Goal: Information Seeking & Learning: Compare options

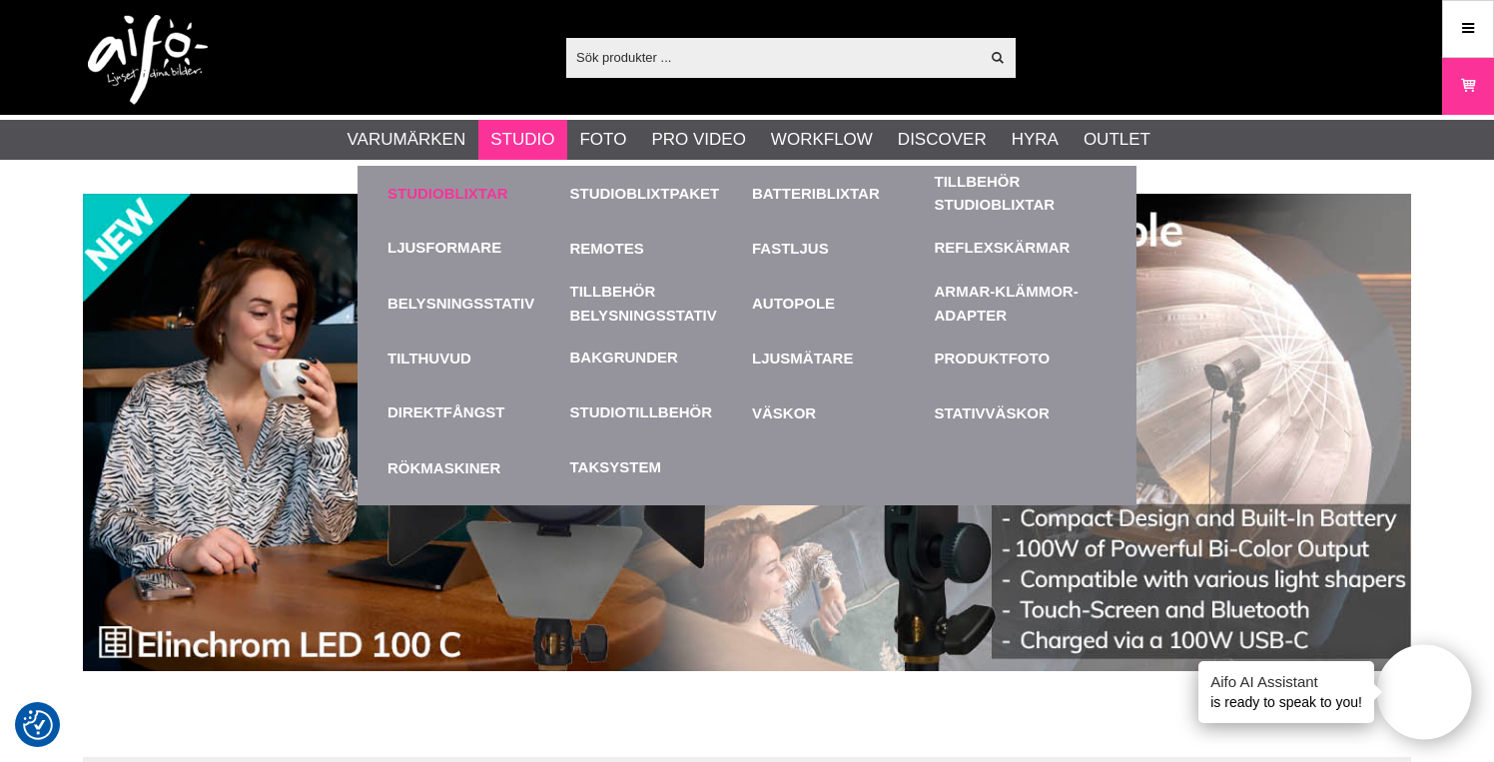
click at [491, 189] on link "Studioblixtar" at bounding box center [473, 193] width 173 height 55
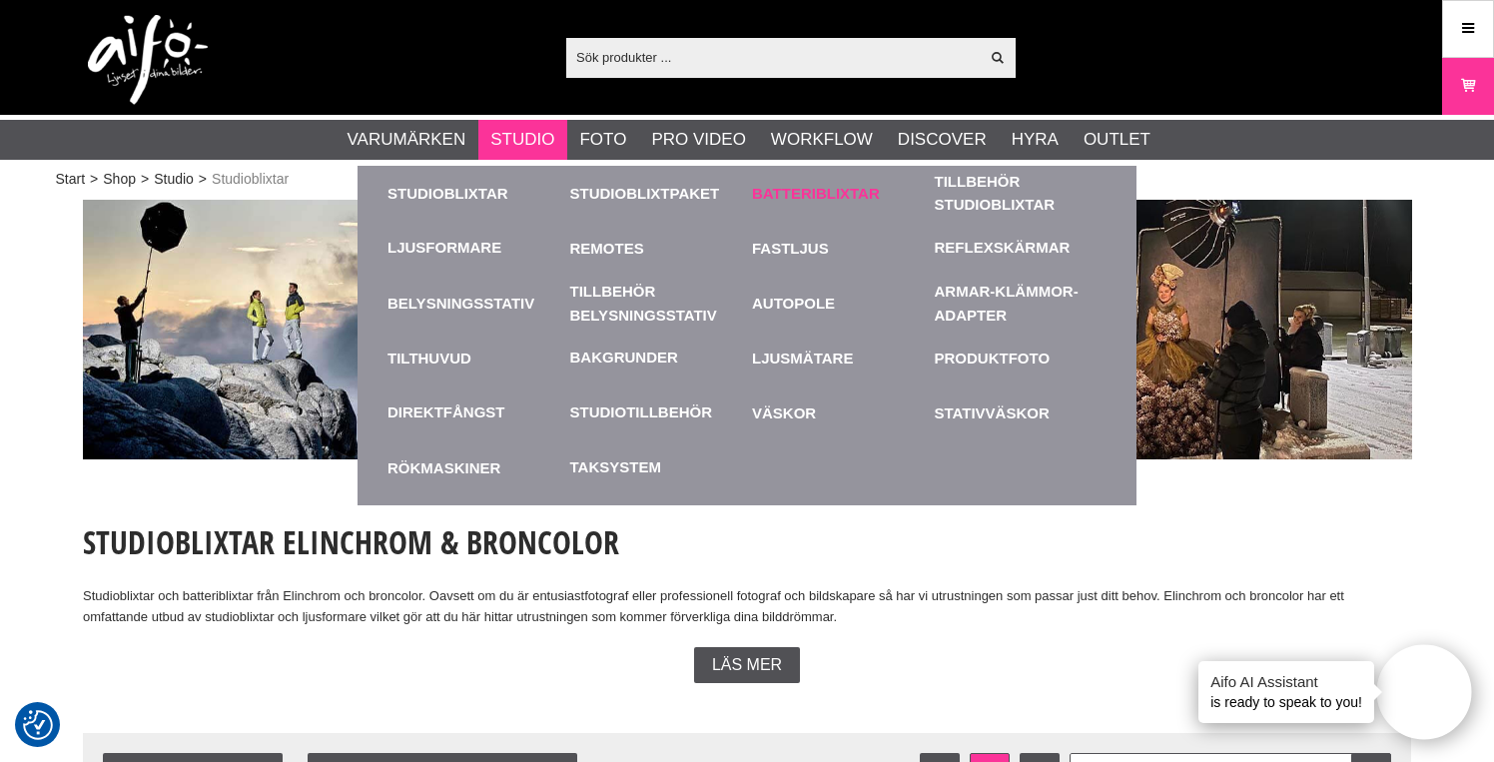
click at [776, 198] on link "Batteriblixtar" at bounding box center [838, 193] width 173 height 55
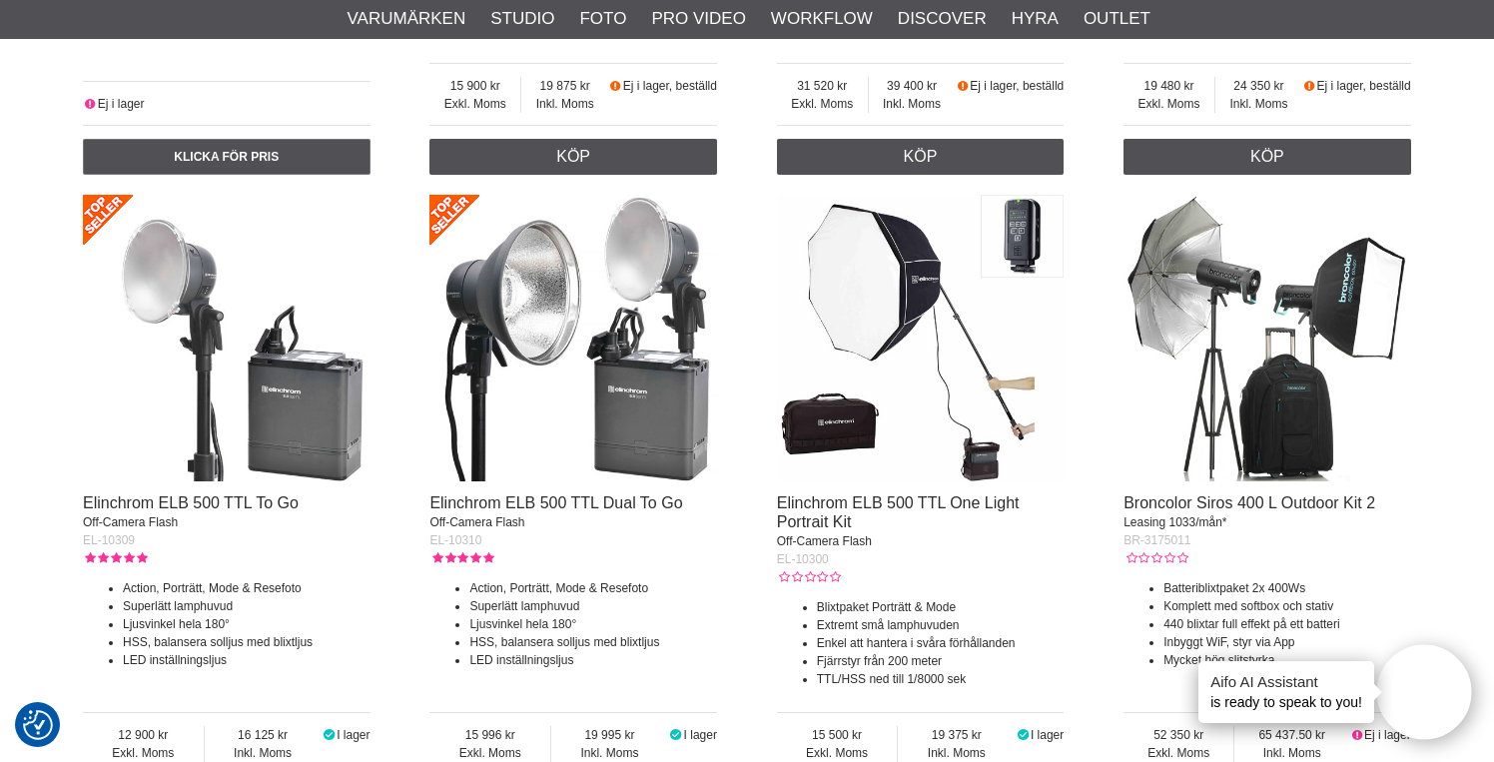
scroll to position [2132, 0]
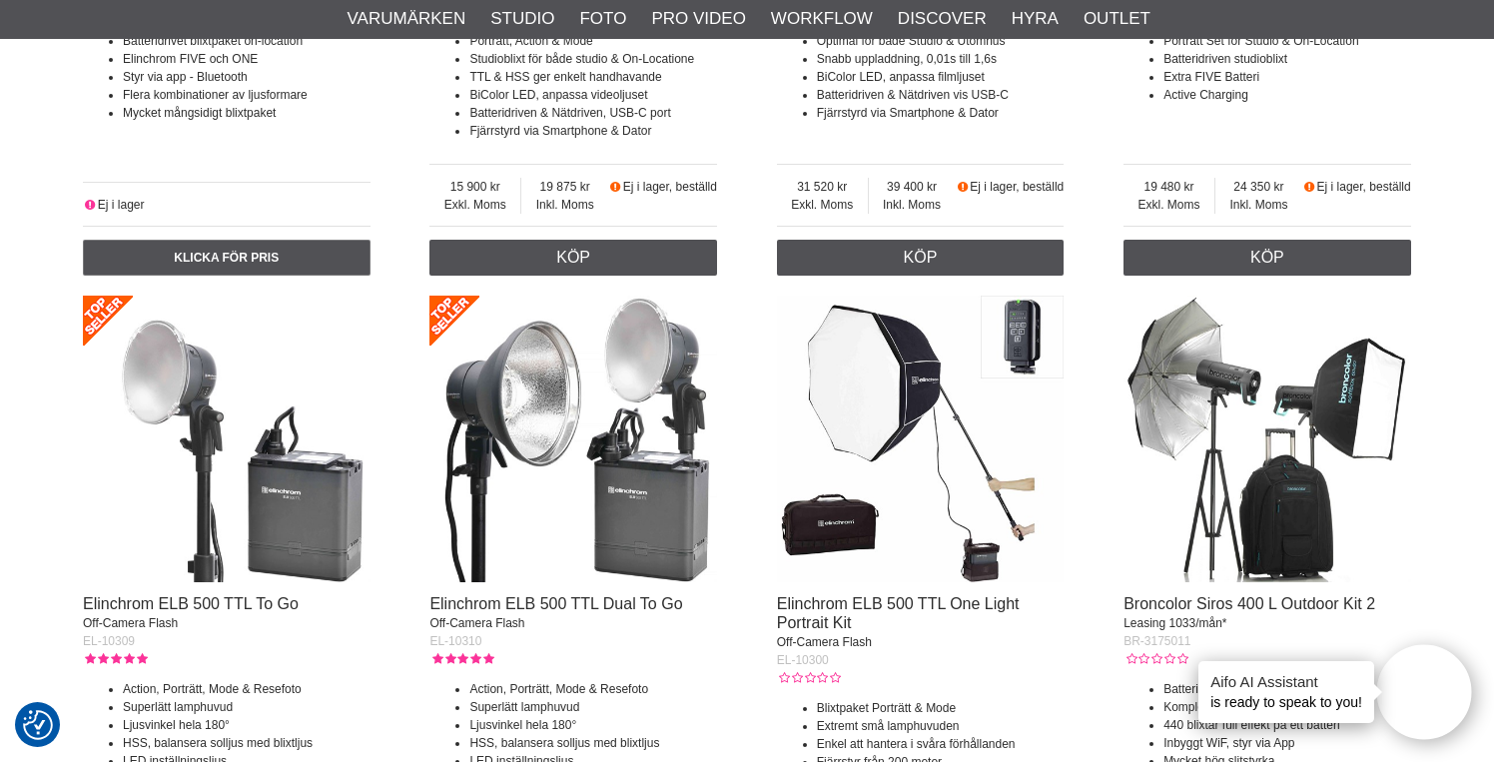
click at [306, 526] on img at bounding box center [227, 440] width 288 height 288
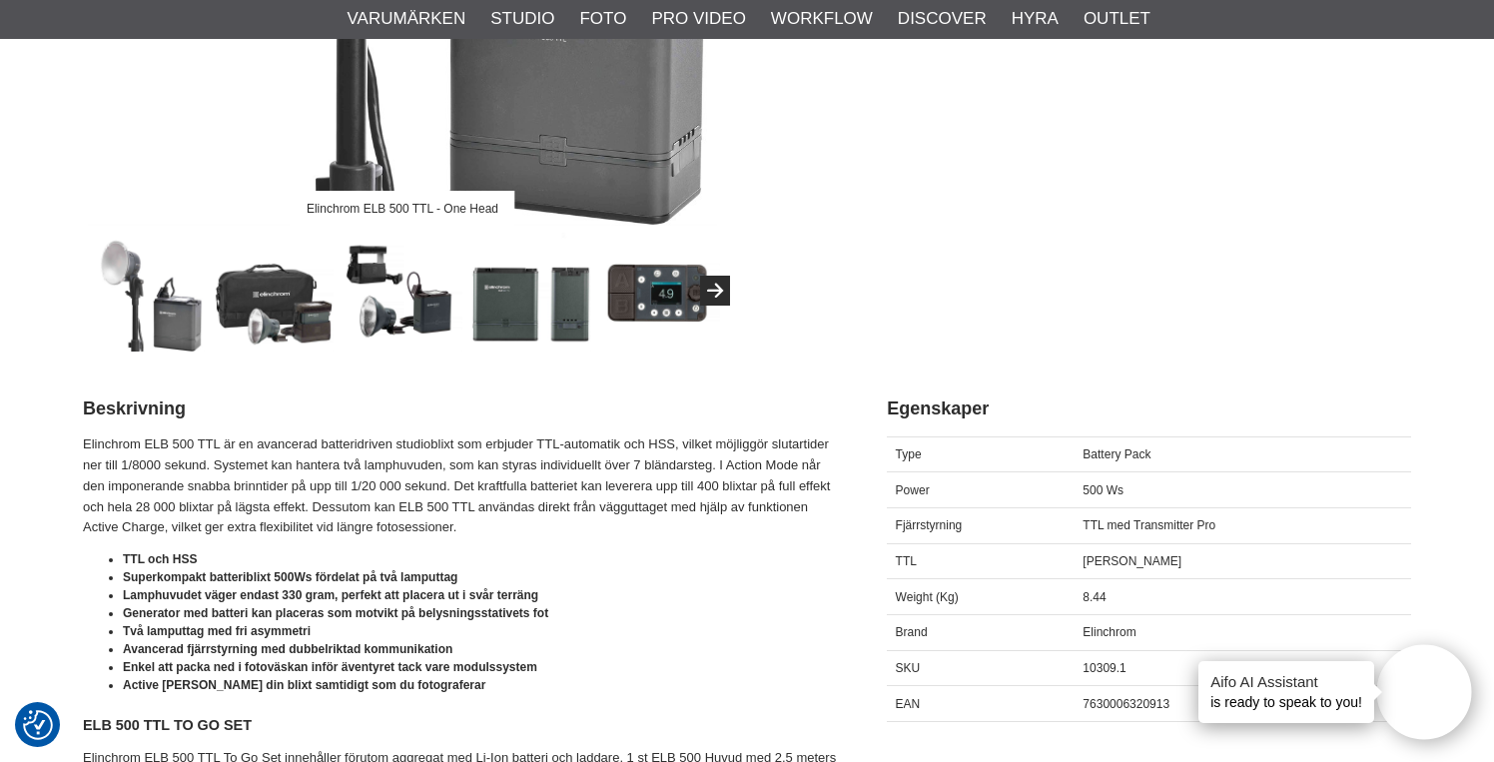
scroll to position [614, 0]
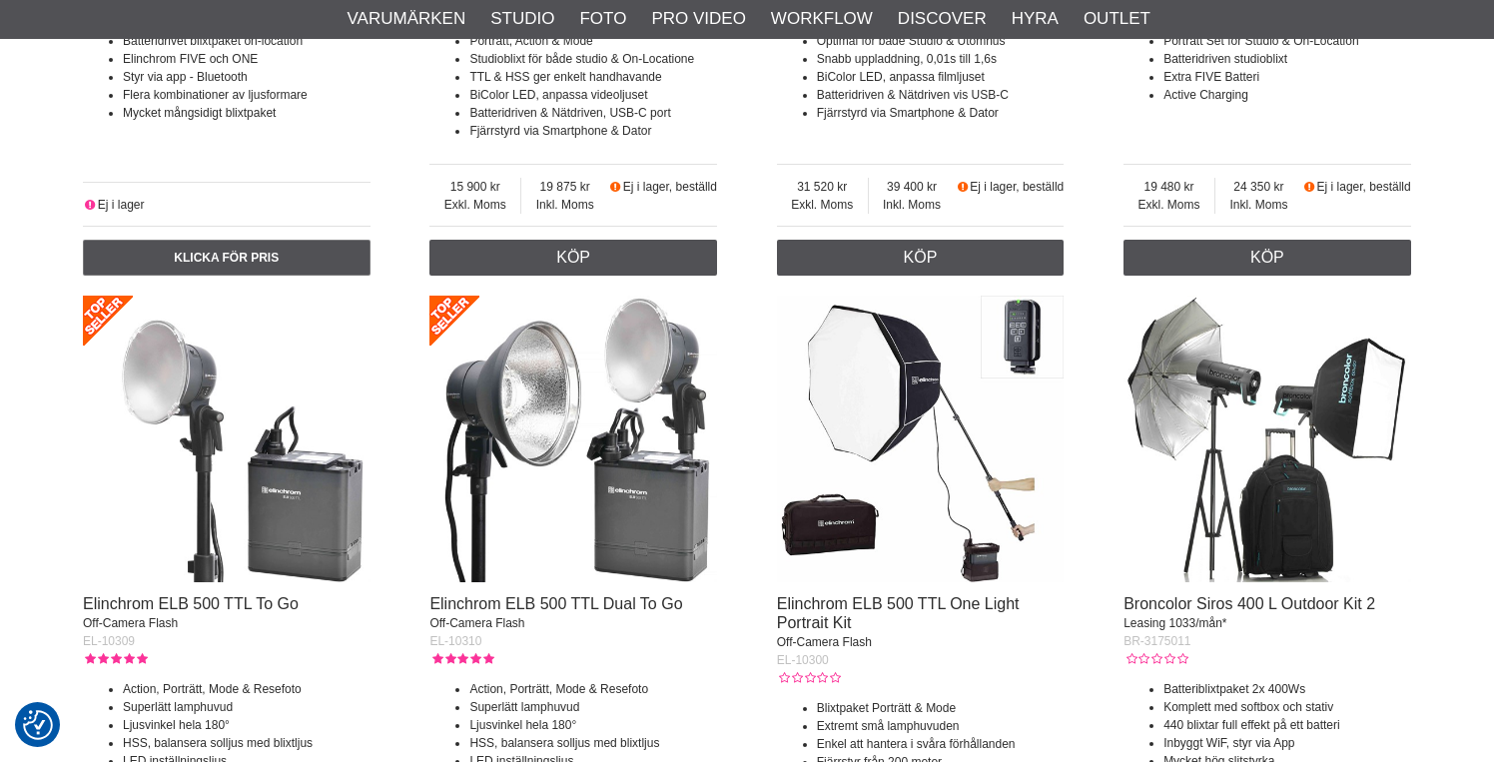
scroll to position [2132, 0]
click at [617, 495] on img at bounding box center [573, 440] width 288 height 288
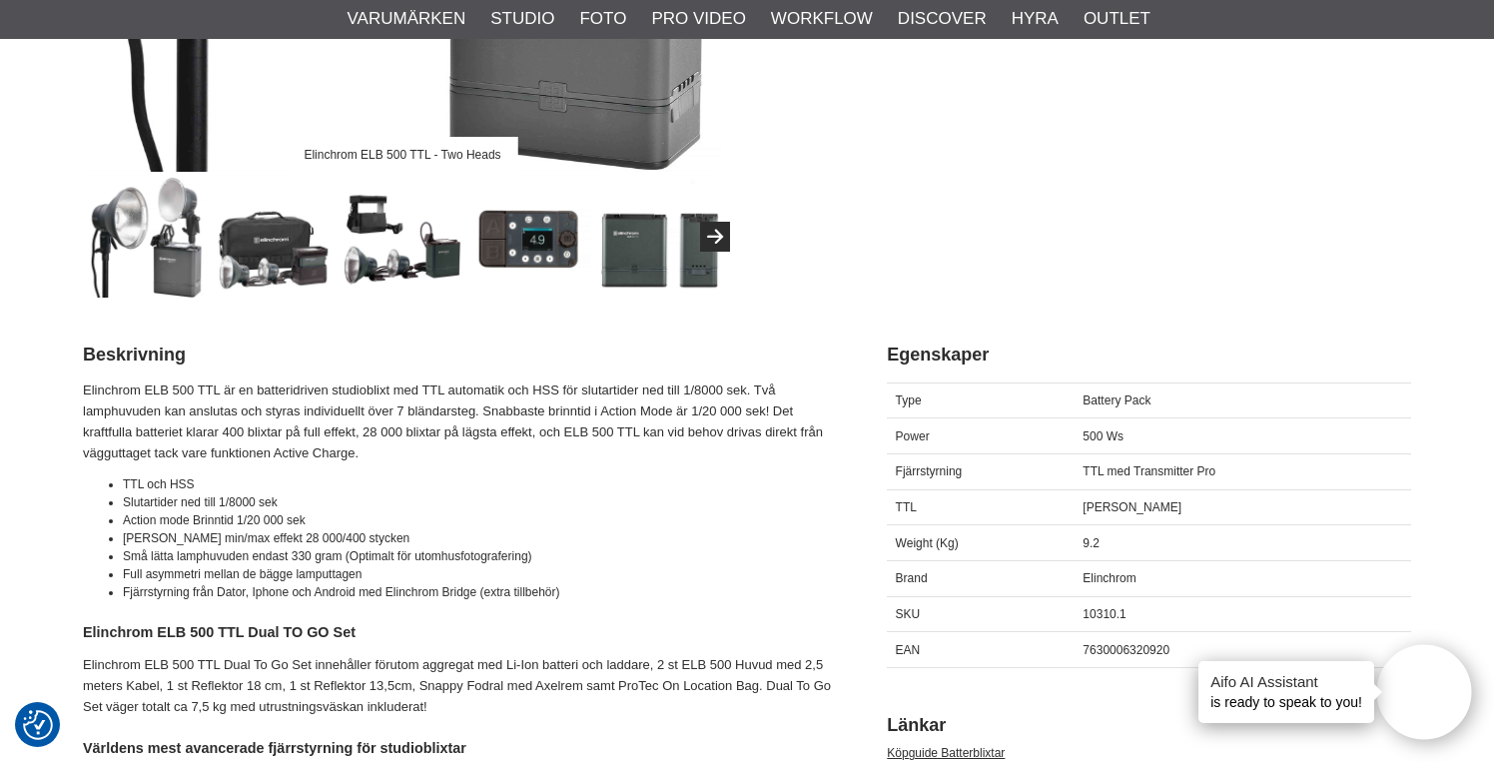
scroll to position [672, 0]
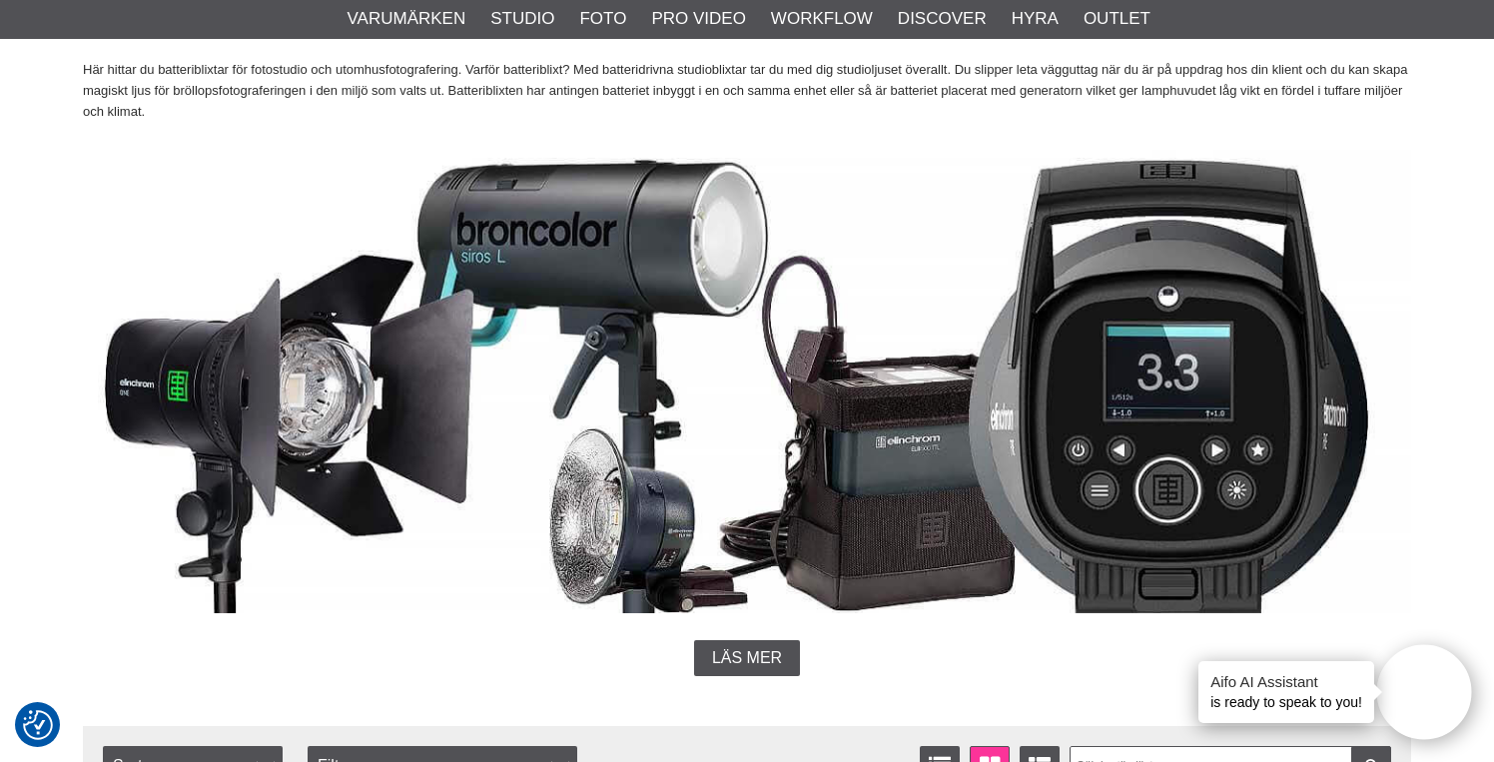
scroll to position [273, 0]
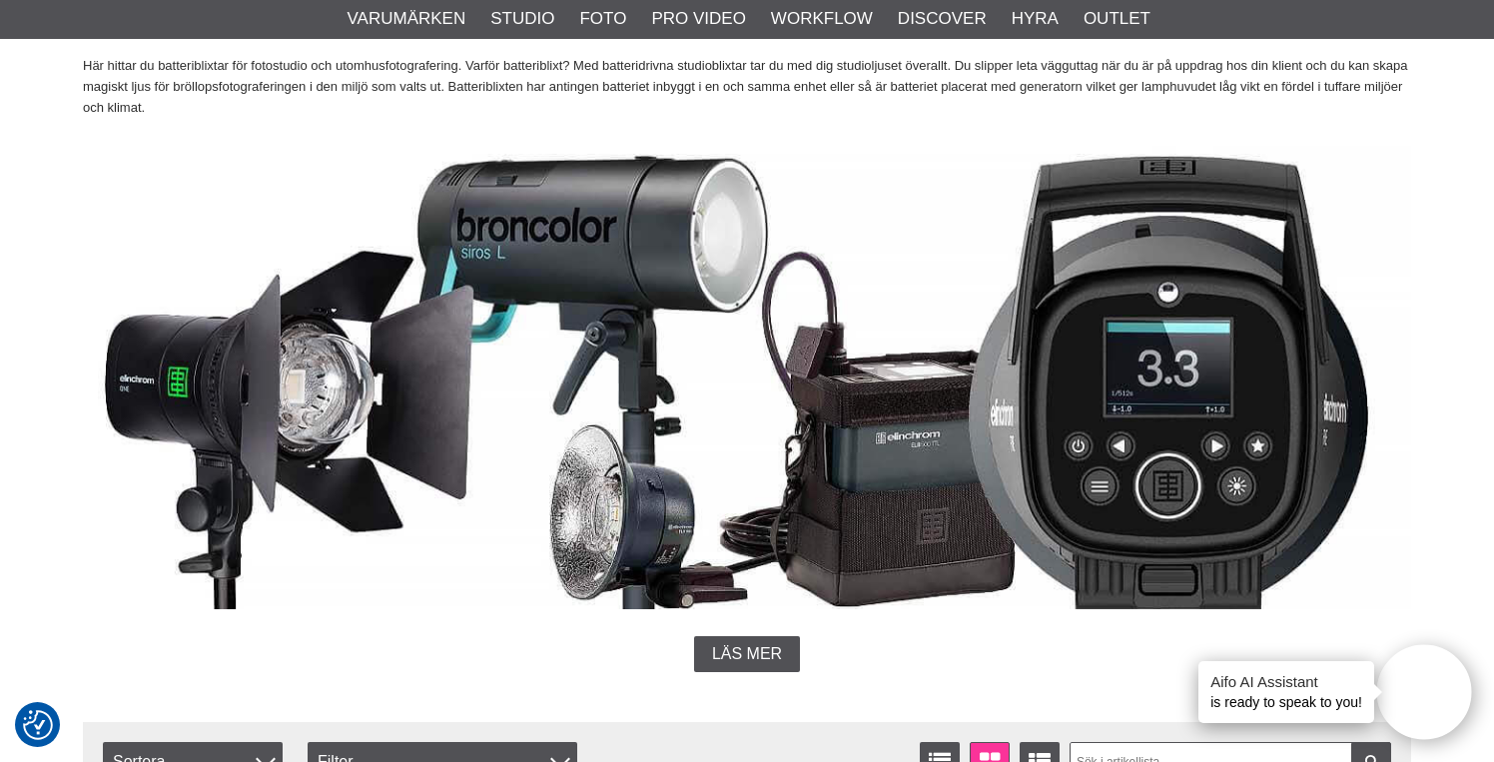
click at [907, 445] on img at bounding box center [747, 369] width 1328 height 477
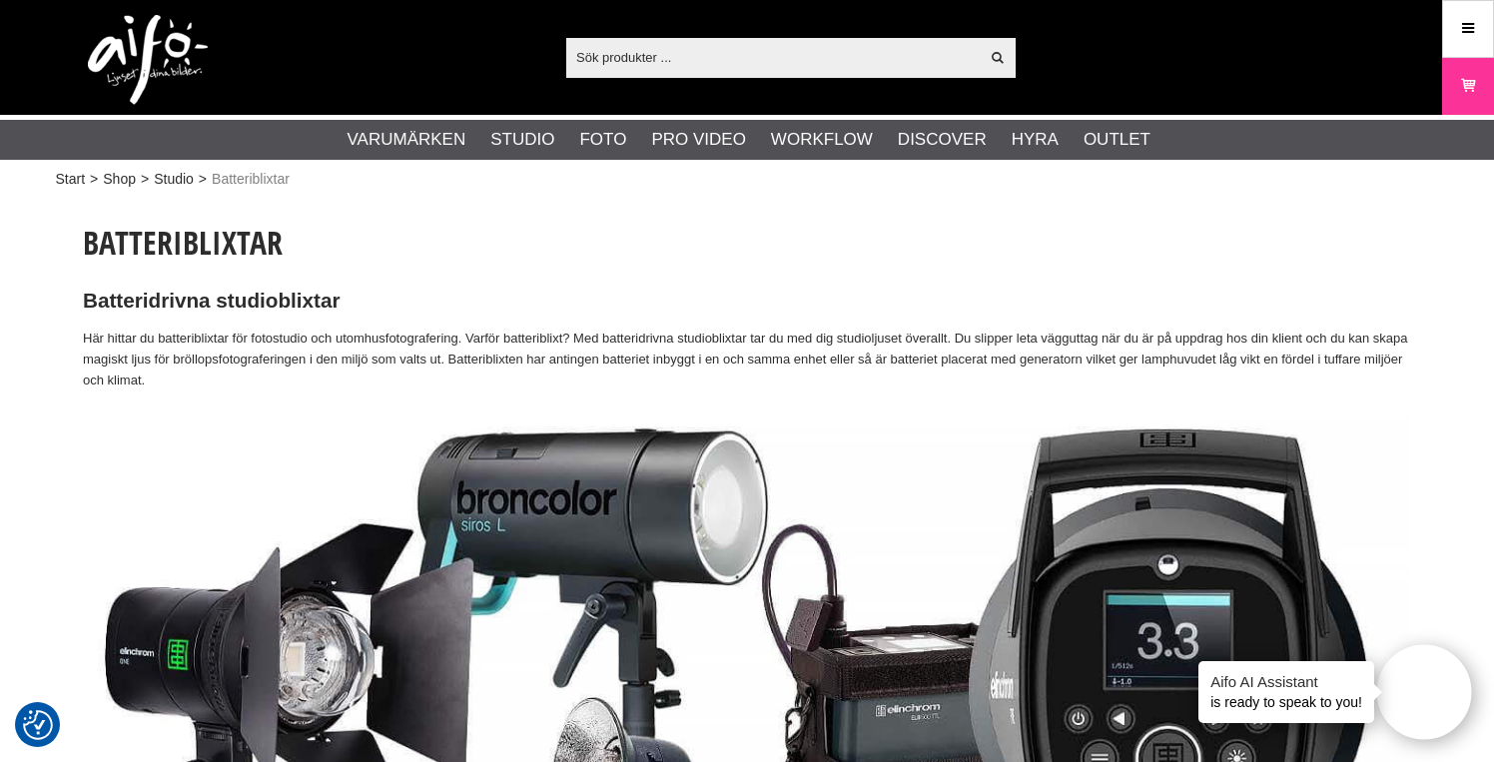
scroll to position [0, 0]
click at [767, 52] on input "text" at bounding box center [772, 57] width 412 height 30
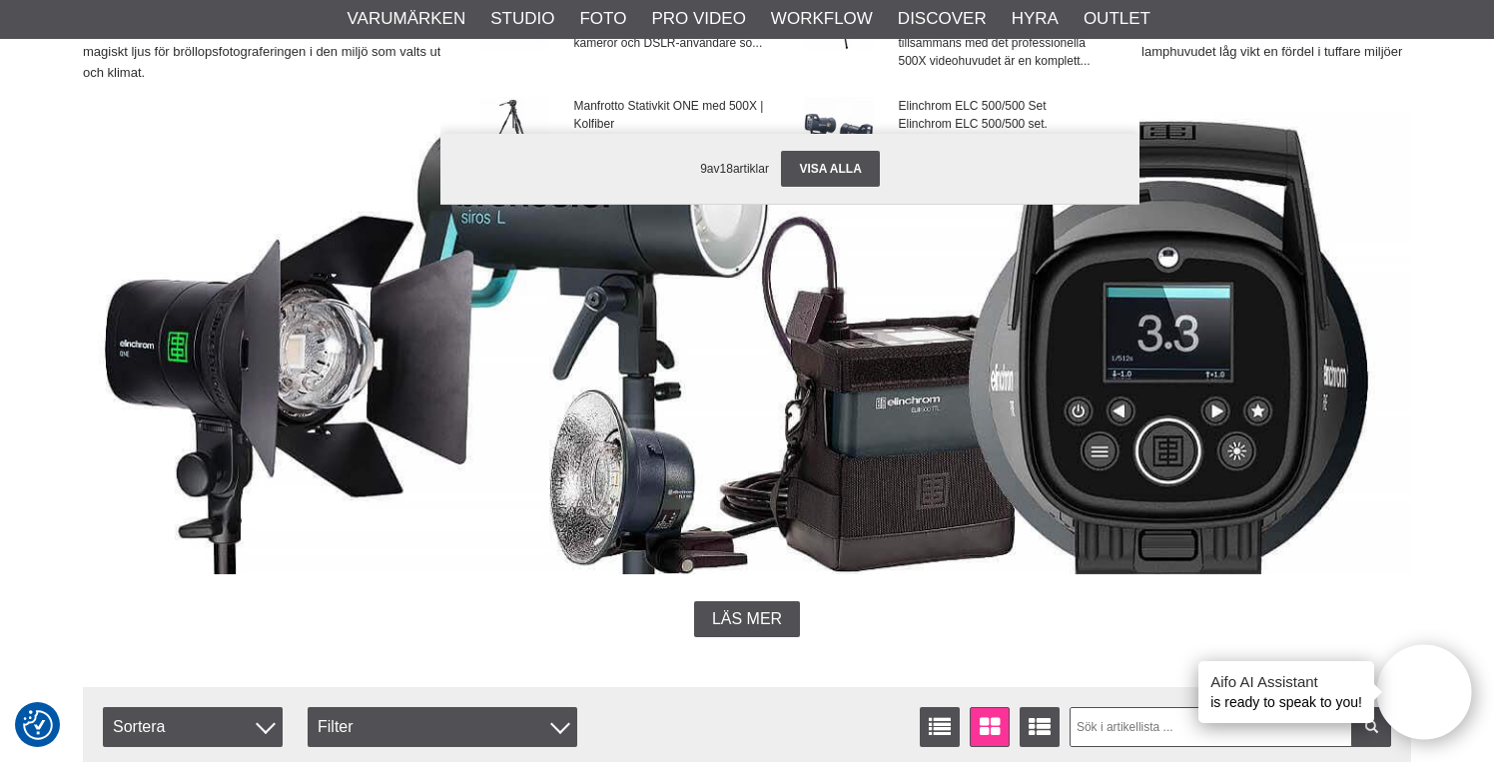
scroll to position [309, 0]
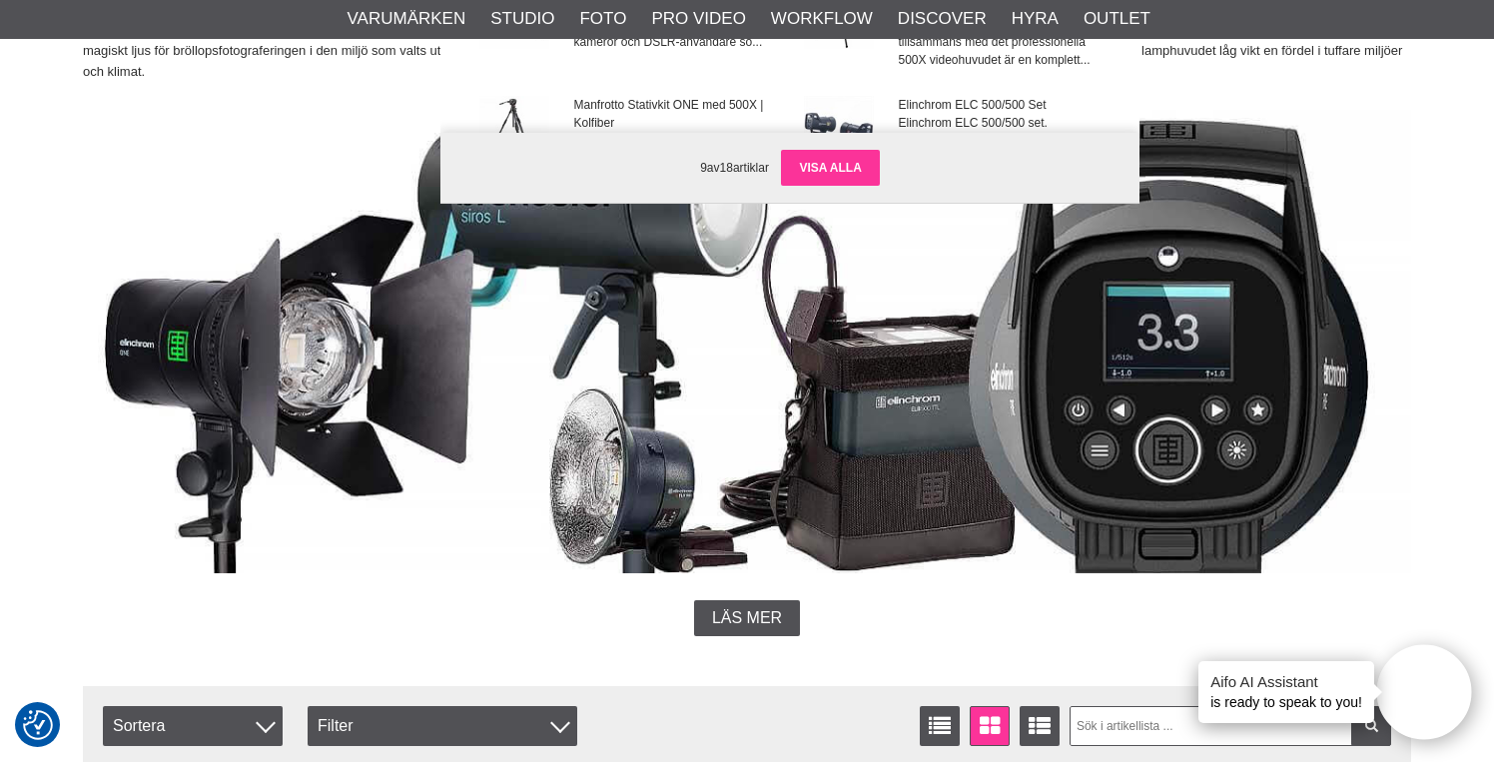
type input "eld 500"
click at [848, 156] on link "Visa alla" at bounding box center [830, 168] width 98 height 36
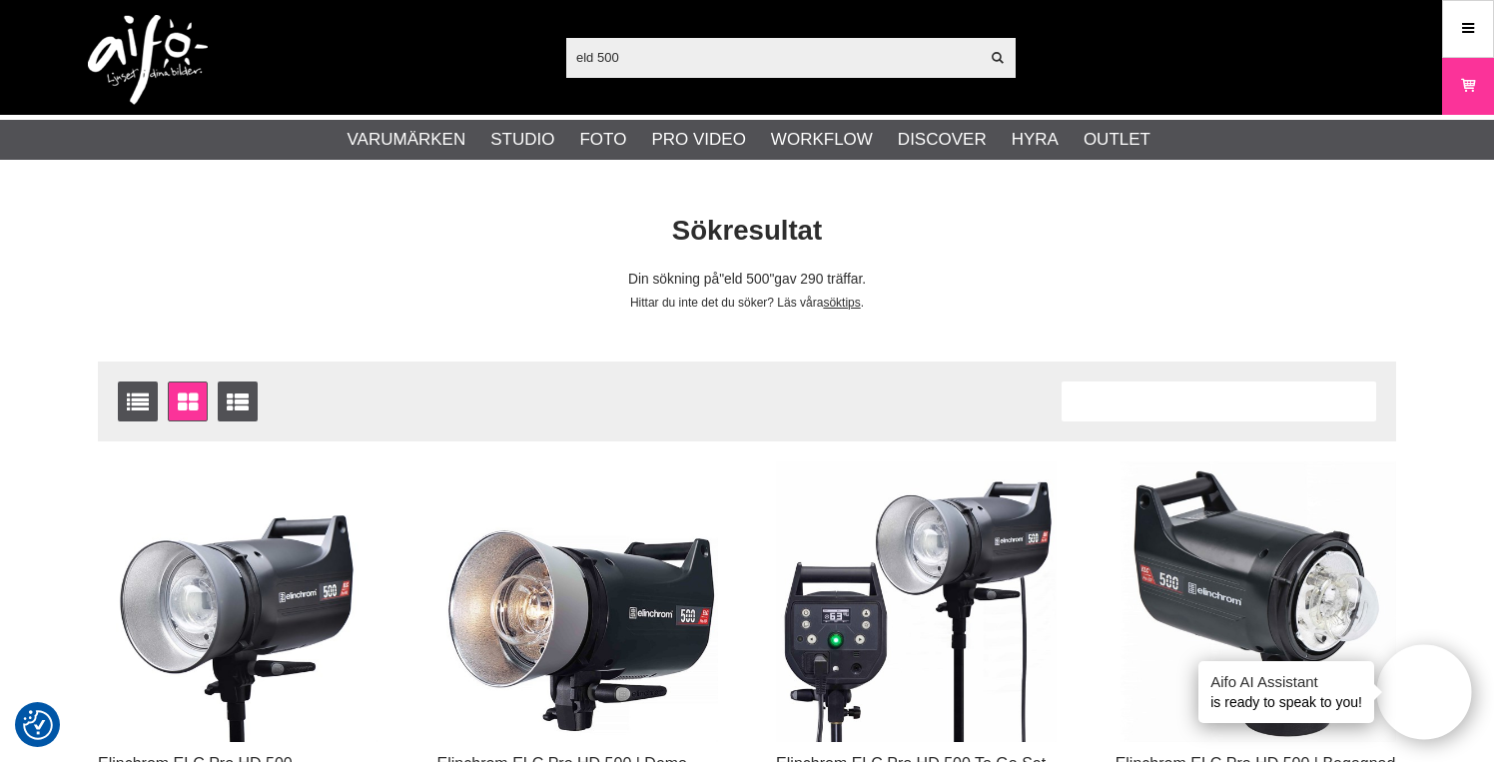
click at [685, 72] on input "eld 500" at bounding box center [772, 57] width 412 height 30
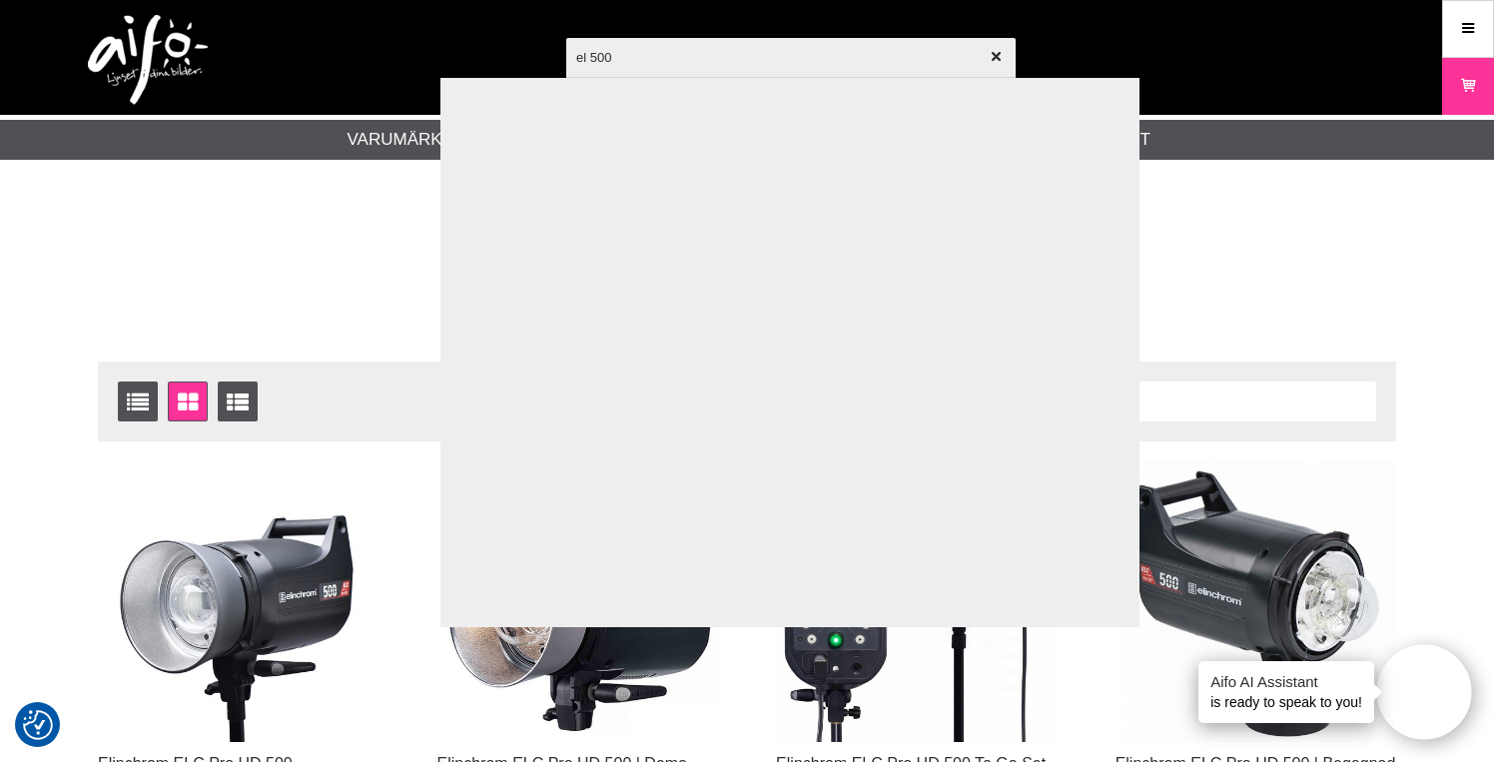
type input "elb 500"
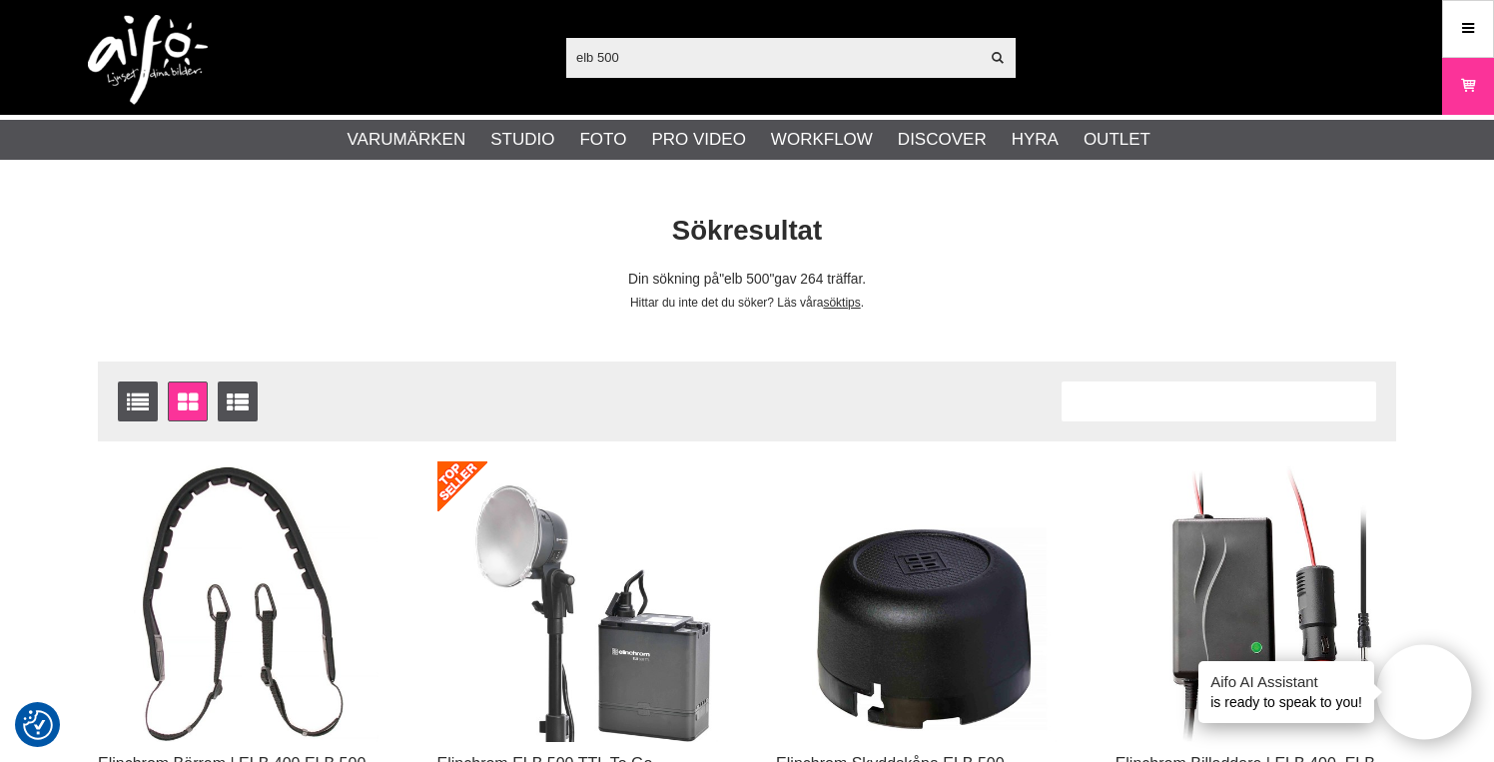
click at [762, 59] on input "elb 500" at bounding box center [772, 57] width 412 height 30
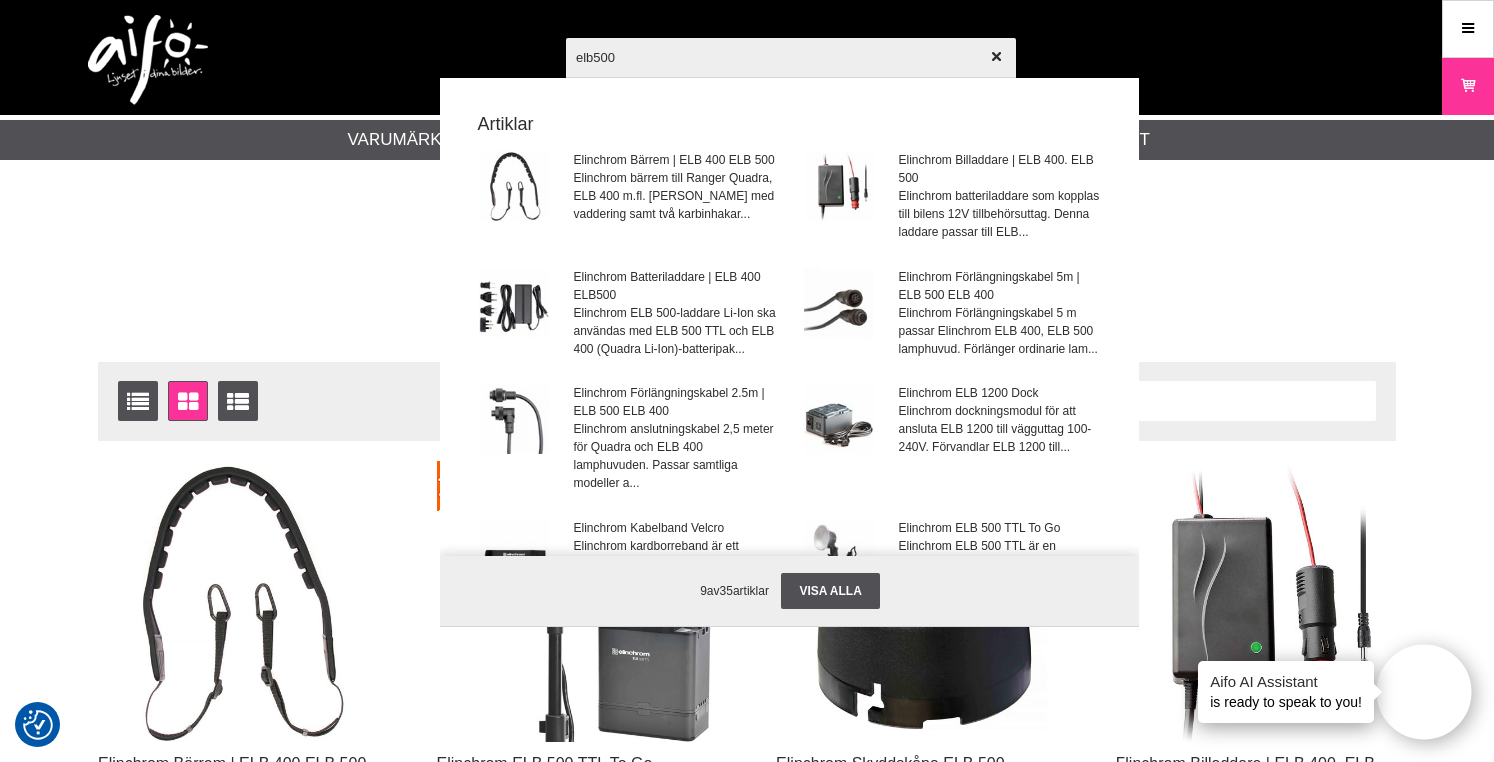
type input "elb500"
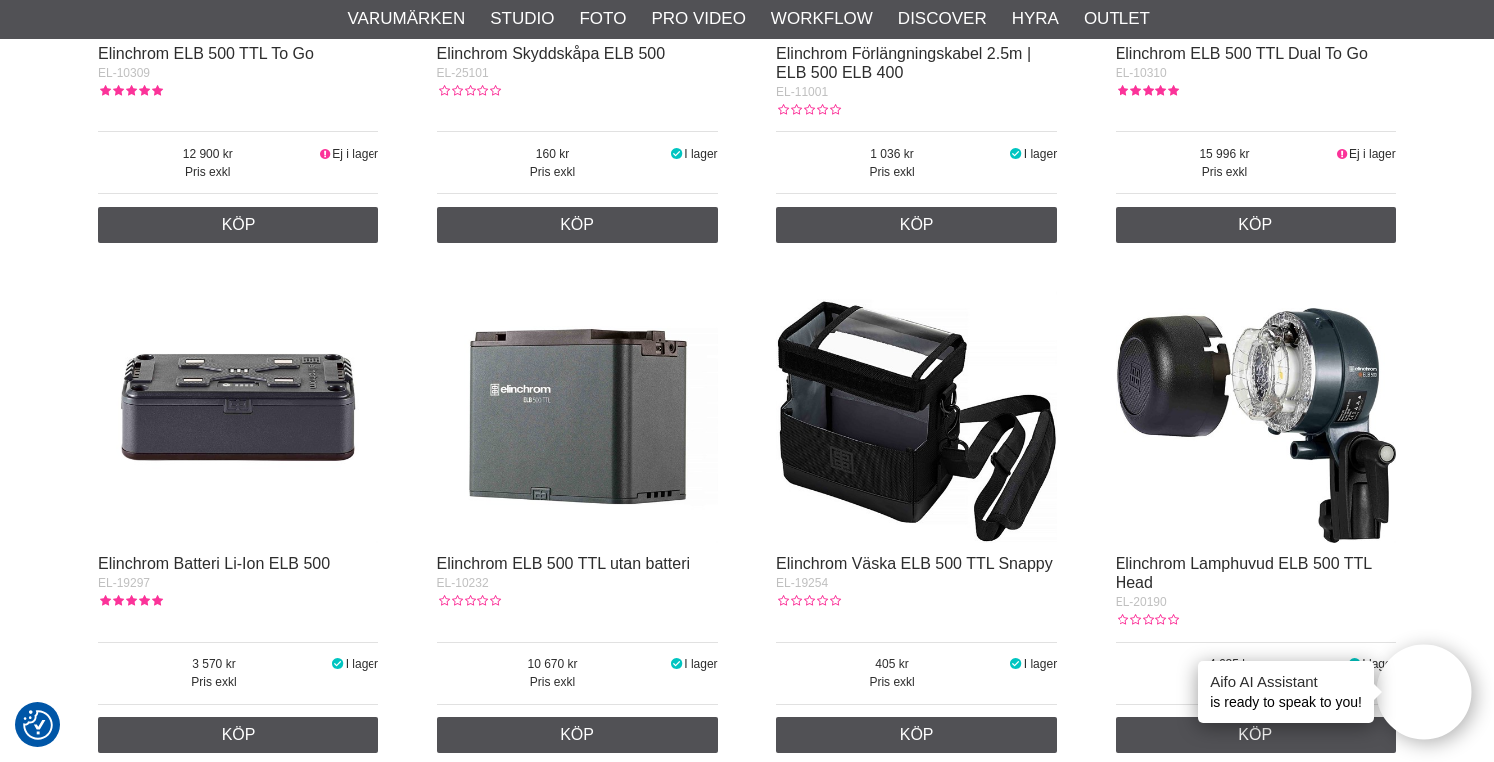
scroll to position [973, 0]
